Goal: Information Seeking & Learning: Learn about a topic

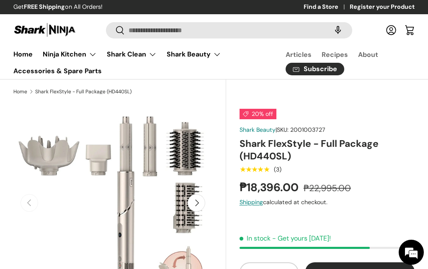
click at [194, 204] on button "Next" at bounding box center [197, 203] width 18 height 18
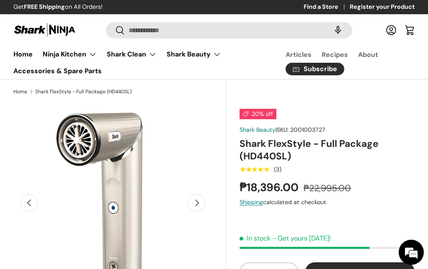
click at [194, 204] on button "Next" at bounding box center [197, 203] width 18 height 18
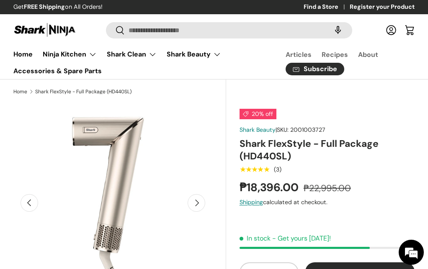
click at [194, 204] on button "Next" at bounding box center [197, 203] width 18 height 18
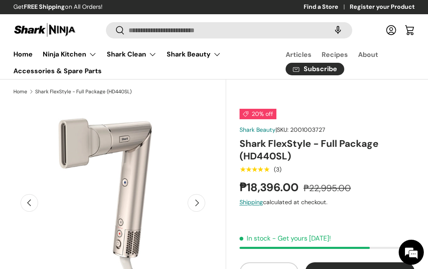
click at [194, 204] on button "Next" at bounding box center [197, 203] width 18 height 18
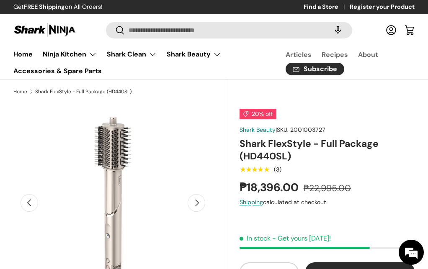
click at [194, 204] on button "Next" at bounding box center [197, 203] width 18 height 18
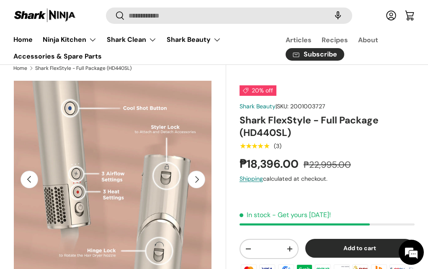
scroll to position [42, 0]
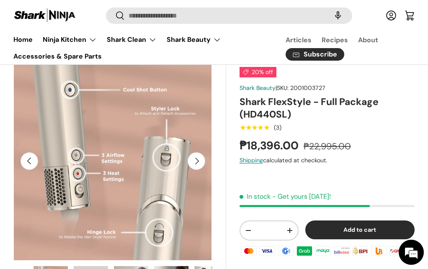
click at [197, 164] on button "Next" at bounding box center [197, 161] width 18 height 18
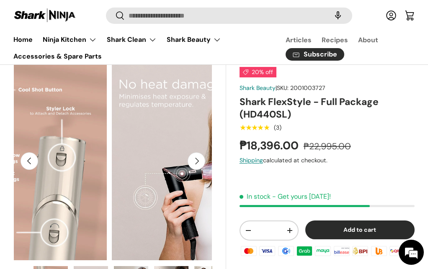
scroll to position [0, 1218]
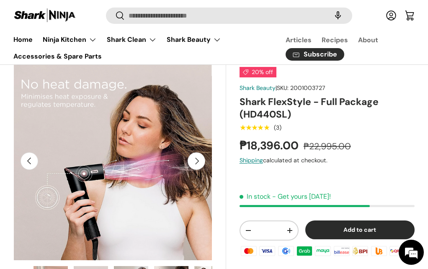
click at [197, 164] on button "Next" at bounding box center [197, 161] width 18 height 18
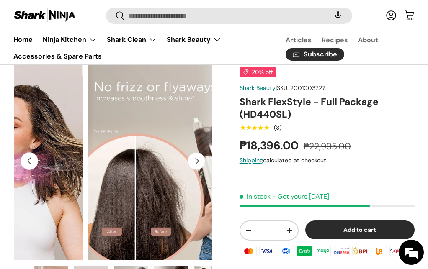
scroll to position [0, 1421]
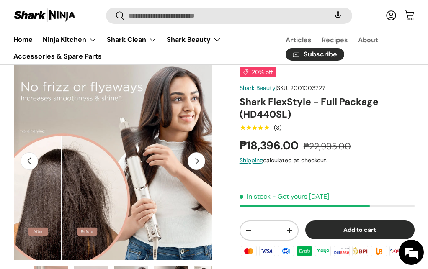
click at [197, 164] on button "Next" at bounding box center [197, 161] width 18 height 18
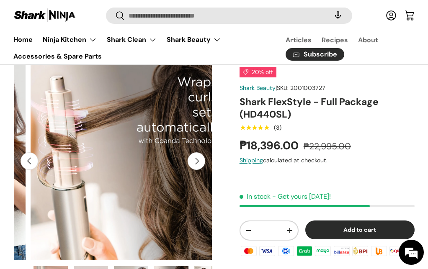
scroll to position [0, 1624]
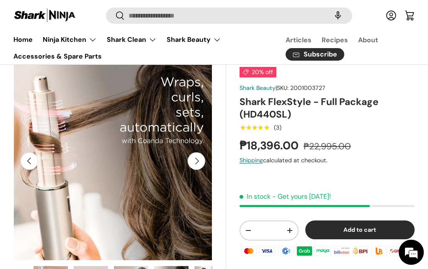
click at [197, 164] on button "Next" at bounding box center [197, 161] width 18 height 18
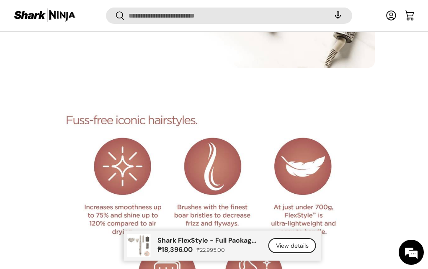
scroll to position [1171, 0]
